Goal: Find specific page/section: Find specific page/section

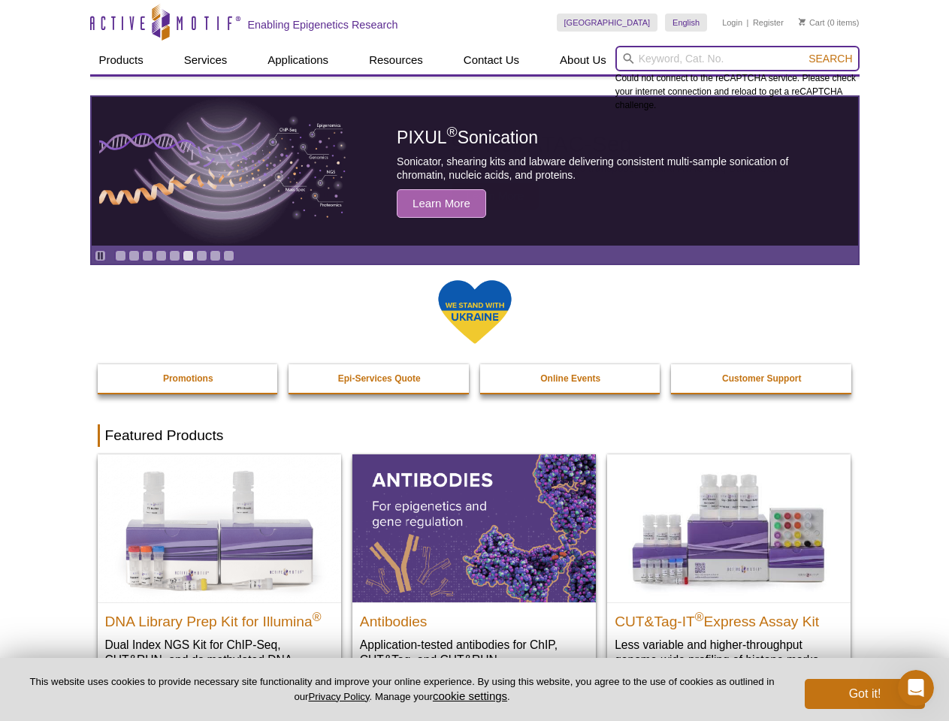
click at [737, 59] on input "search" at bounding box center [737, 59] width 244 height 26
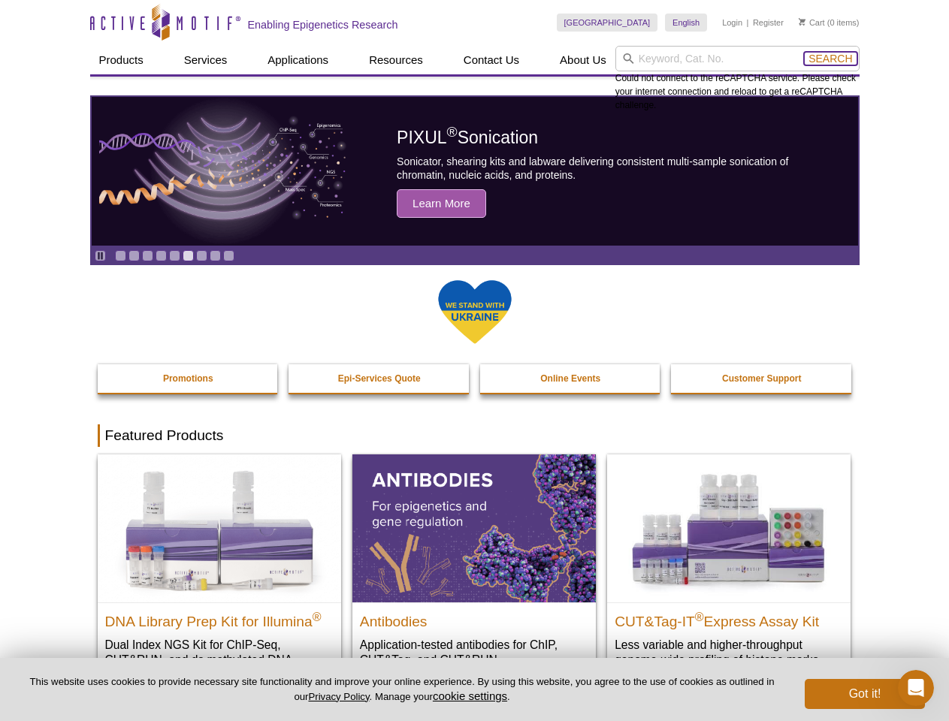
click at [830, 59] on span "Search" at bounding box center [830, 59] width 44 height 12
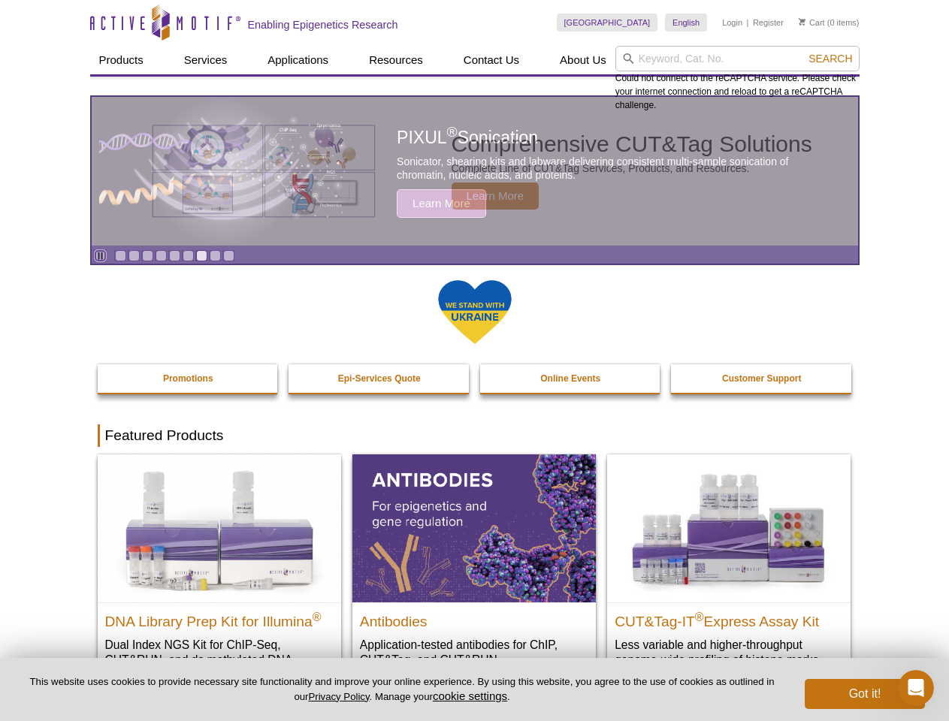
click at [100, 255] on icon "Pause" at bounding box center [100, 256] width 10 height 10
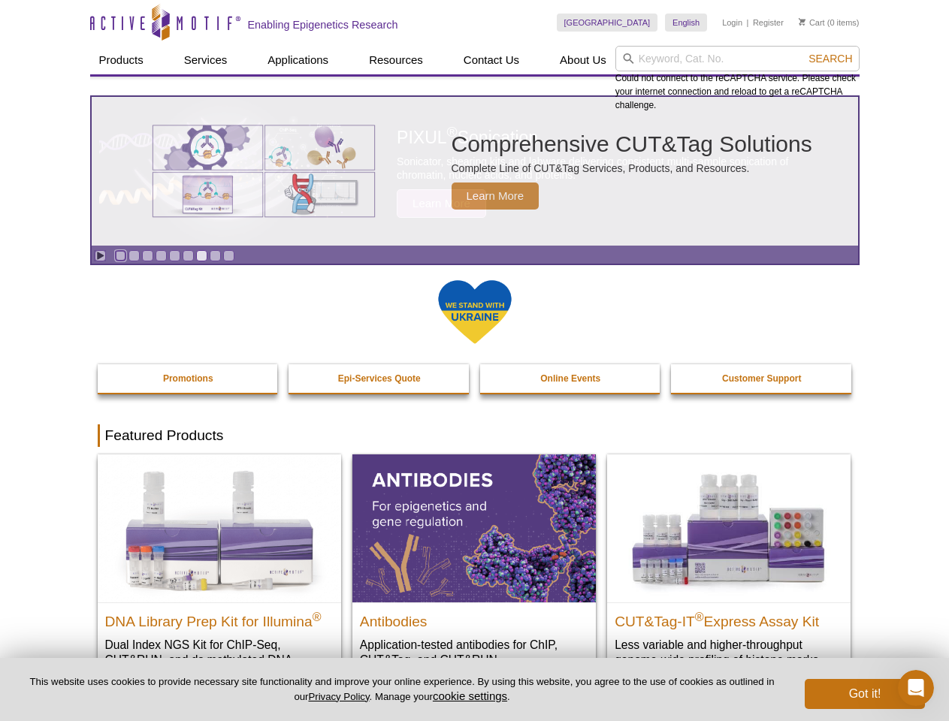
click at [120, 255] on link "Go to slide 1" at bounding box center [120, 255] width 11 height 11
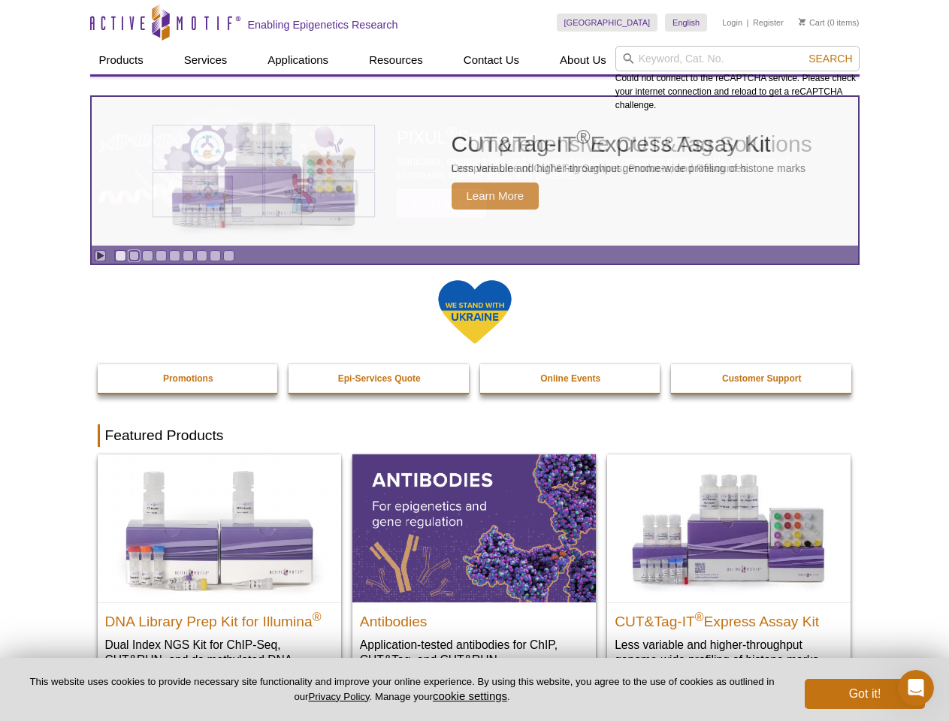
click at [134, 255] on link "Go to slide 2" at bounding box center [133, 255] width 11 height 11
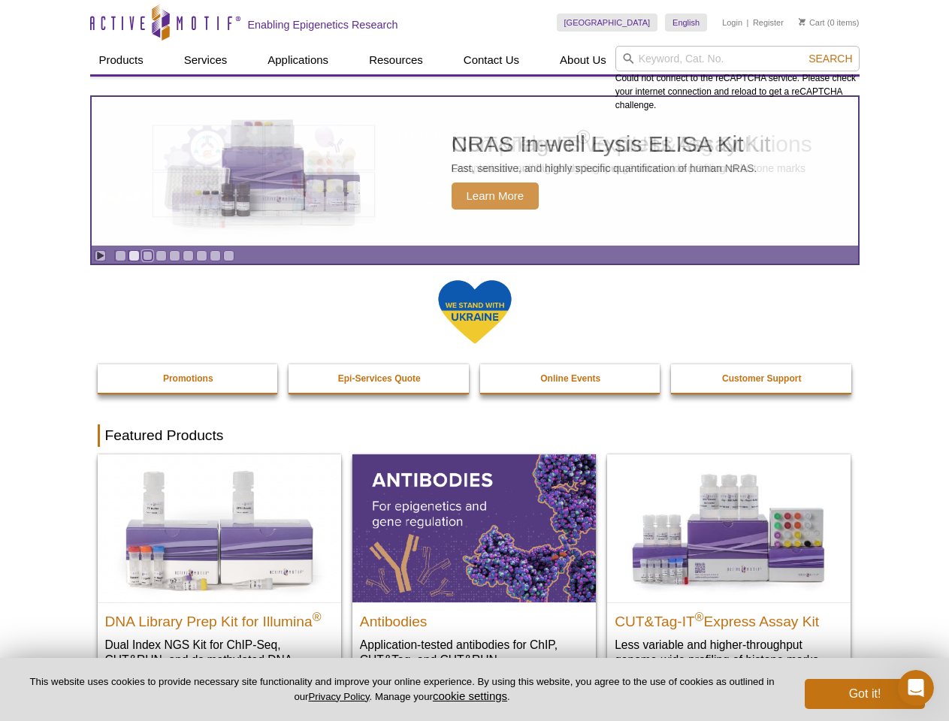
click at [147, 255] on link "Go to slide 3" at bounding box center [147, 255] width 11 height 11
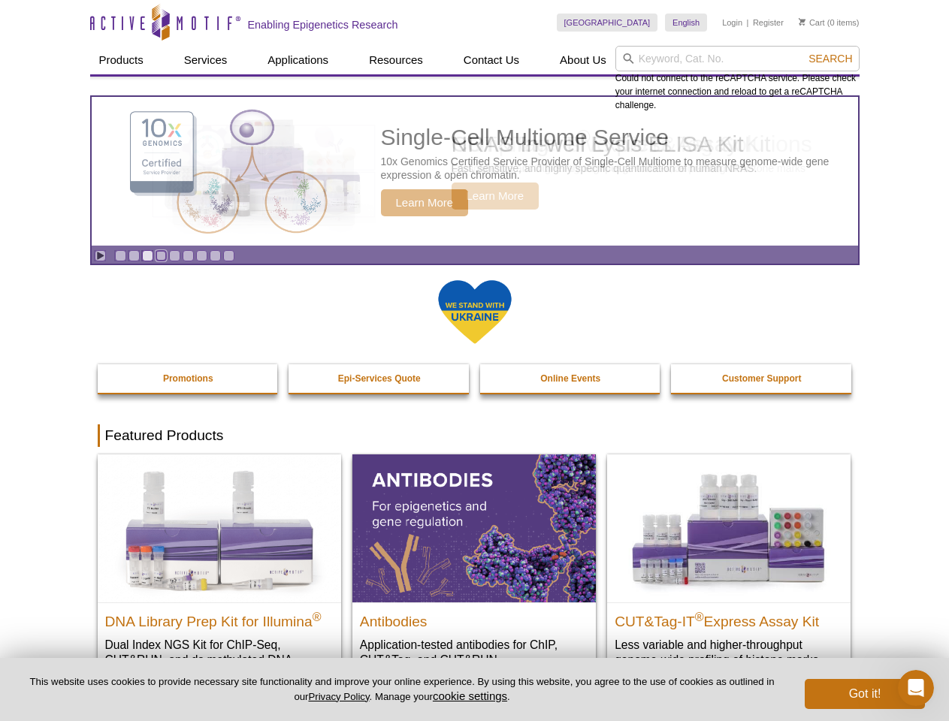
click at [161, 255] on link "Go to slide 4" at bounding box center [161, 255] width 11 height 11
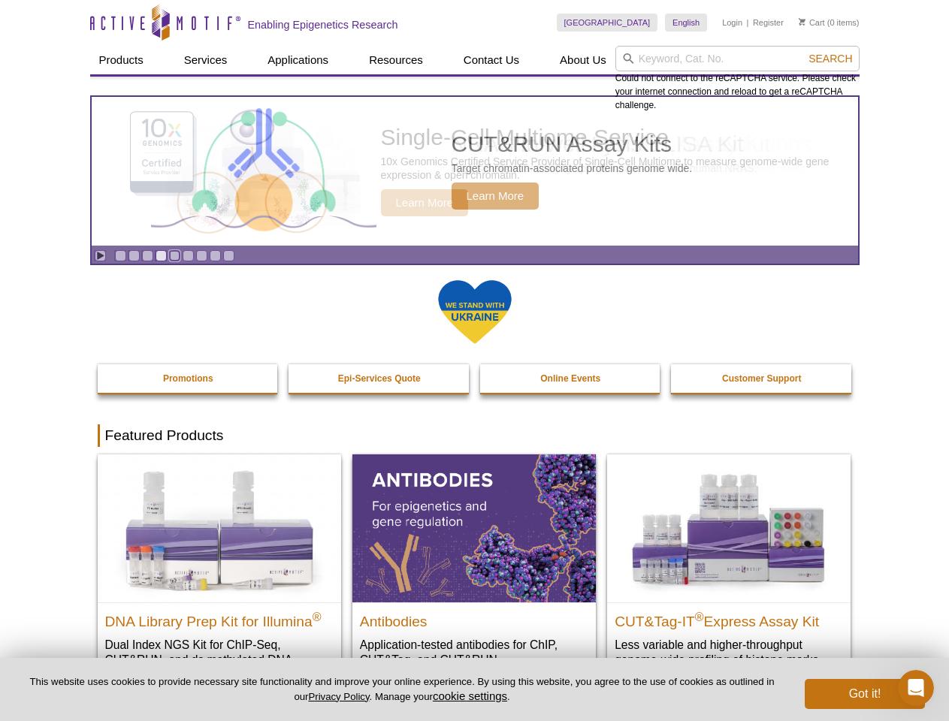
click at [174, 255] on link "Go to slide 5" at bounding box center [174, 255] width 11 height 11
click at [188, 255] on link "Go to slide 6" at bounding box center [188, 255] width 11 height 11
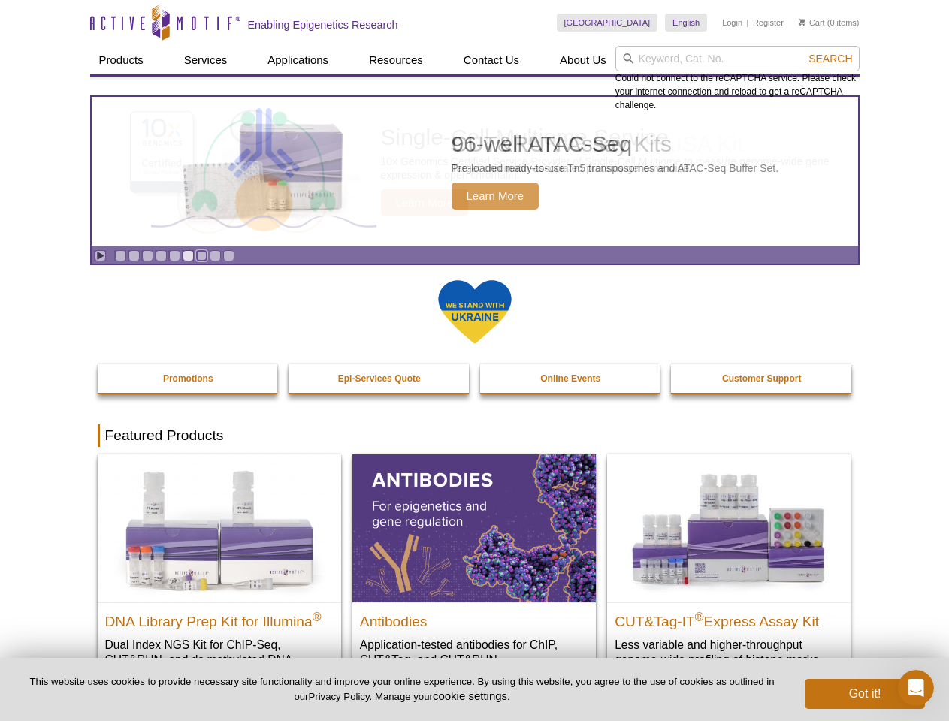
click at [201, 255] on link "Go to slide 7" at bounding box center [201, 255] width 11 height 11
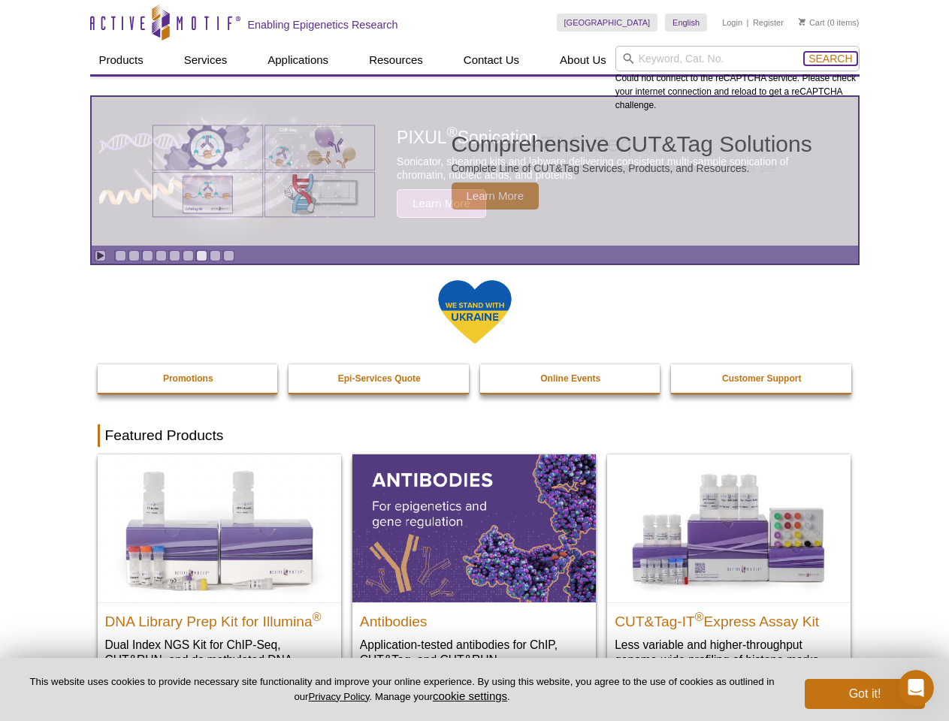
click at [830, 59] on span "Search" at bounding box center [830, 59] width 44 height 12
